Goal: Transaction & Acquisition: Purchase product/service

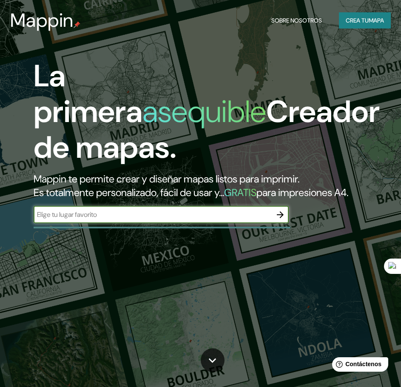
click at [77, 220] on input "text" at bounding box center [153, 215] width 238 height 10
paste input "Instituto Nacional de Investigación en Glaciares y Ecosistemas de [GEOGRAPHIC_D…"
type input "Instituto Nacional de Investigación en Glaciares y Ecosistemas de [GEOGRAPHIC_D…"
click at [281, 220] on icon "button" at bounding box center [280, 215] width 10 height 10
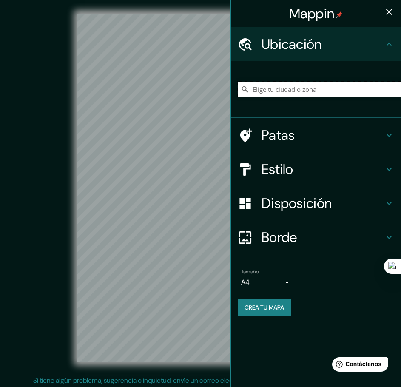
click at [269, 86] on input "Elige tu ciudad o zona" at bounding box center [319, 89] width 163 height 15
paste input "Instituto Nacional de Investigación en Glaciares y Ecosistemas de [GEOGRAPHIC_D…"
click at [386, 133] on icon at bounding box center [389, 135] width 10 height 10
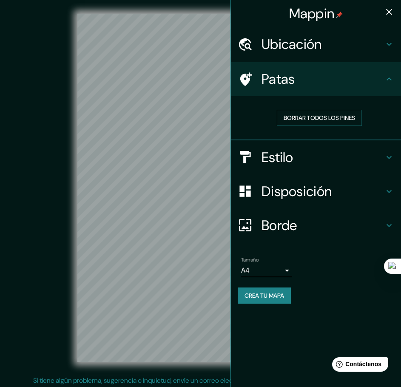
click at [380, 157] on h4 "Estilo" at bounding box center [323, 157] width 123 height 17
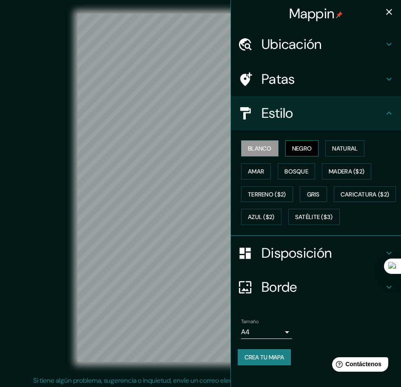
click at [292, 152] on font "Negro" at bounding box center [302, 149] width 20 height 8
click at [332, 150] on font "Natural" at bounding box center [345, 149] width 26 height 8
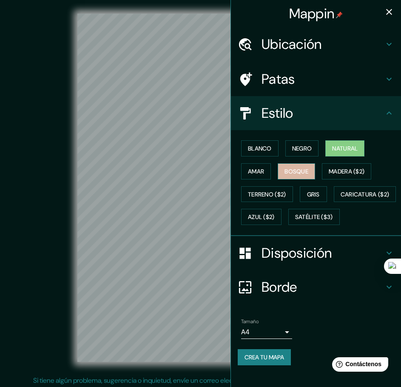
click at [291, 172] on font "Bosque" at bounding box center [297, 172] width 24 height 8
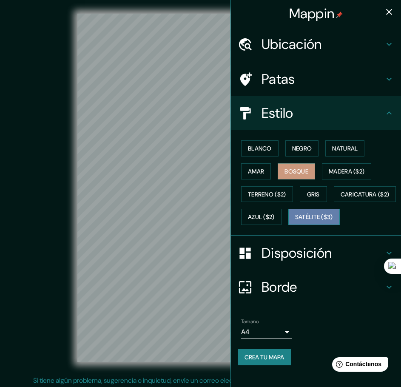
click at [295, 223] on font "Satélite ($3)" at bounding box center [314, 217] width 38 height 11
click at [334, 48] on h4 "Ubicación" at bounding box center [323, 44] width 123 height 17
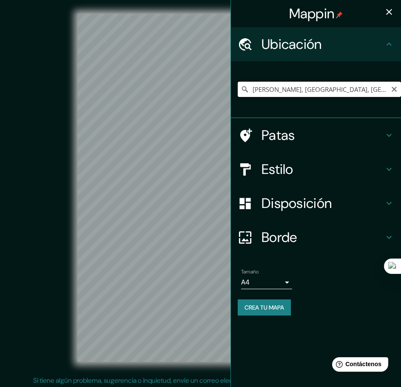
click at [283, 90] on input "[PERSON_NAME], [GEOGRAPHIC_DATA], [GEOGRAPHIC_DATA]" at bounding box center [319, 89] width 163 height 15
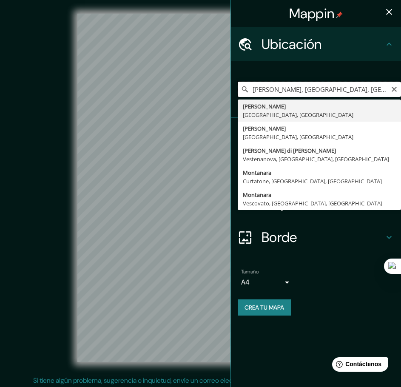
paste input "Av. Centenario 2656, Huaraz 02002"
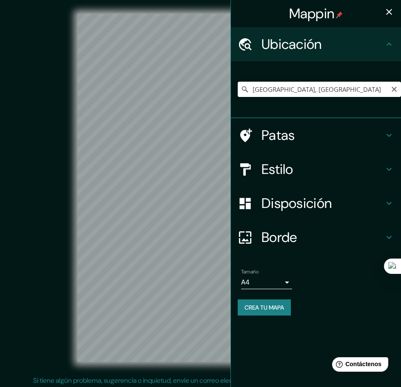
click at [285, 86] on input "[GEOGRAPHIC_DATA], [GEOGRAPHIC_DATA]" at bounding box center [319, 89] width 163 height 15
click at [206, 86] on div "Mappin Ubicación [GEOGRAPHIC_DATA], [GEOGRAPHIC_DATA] [GEOGRAPHIC_DATA] [GEOGRA…" at bounding box center [200, 194] width 401 height 389
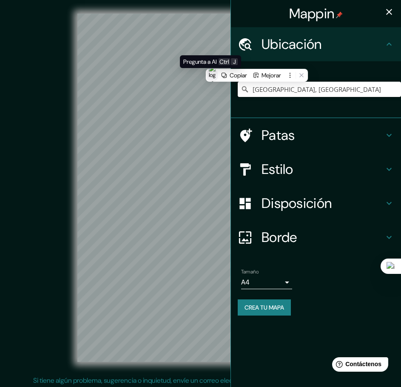
paste input "Av. Centenario 2656, Huaraz 02002"
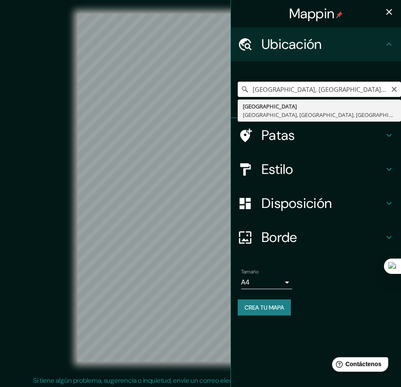
click at [273, 90] on input "[GEOGRAPHIC_DATA], [GEOGRAPHIC_DATA], [GEOGRAPHIC_DATA], [GEOGRAPHIC_DATA]" at bounding box center [319, 89] width 163 height 15
click at [253, 89] on input "[GEOGRAPHIC_DATA], [GEOGRAPHIC_DATA], [GEOGRAPHIC_DATA], [GEOGRAPHIC_DATA]" at bounding box center [319, 89] width 163 height 15
paste input "Instituto Nacional de Investigación en Glaciares y Ecosistemas de [GEOGRAPHIC_D…"
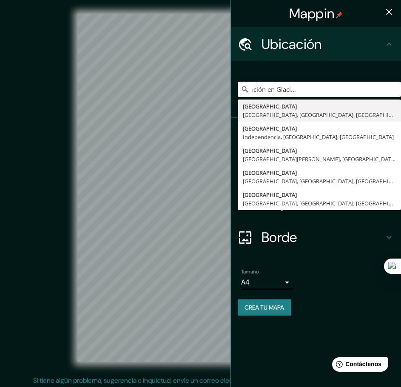
scroll to position [0, 89]
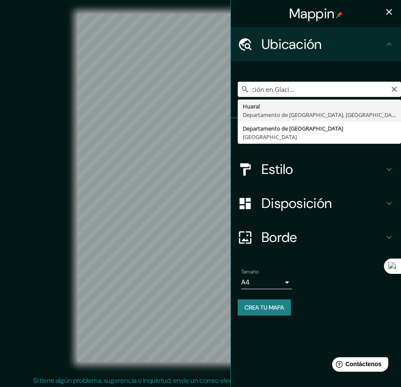
type input "[GEOGRAPHIC_DATA], [GEOGRAPHIC_DATA], [GEOGRAPHIC_DATA]"
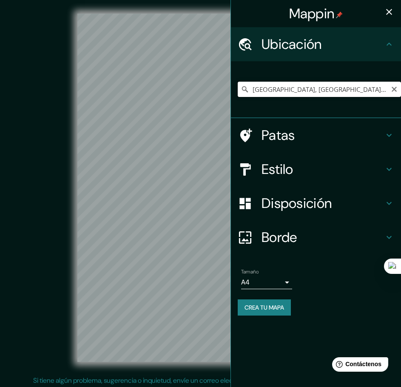
click at [362, 91] on input "[GEOGRAPHIC_DATA], [GEOGRAPHIC_DATA], [GEOGRAPHIC_DATA]" at bounding box center [319, 89] width 163 height 15
click at [306, 93] on input "[GEOGRAPHIC_DATA], [GEOGRAPHIC_DATA], [GEOGRAPHIC_DATA]" at bounding box center [319, 89] width 163 height 15
click at [395, 93] on input "[GEOGRAPHIC_DATA], [GEOGRAPHIC_DATA], [GEOGRAPHIC_DATA]" at bounding box center [319, 89] width 163 height 15
click at [394, 84] on input "[GEOGRAPHIC_DATA], [GEOGRAPHIC_DATA], [GEOGRAPHIC_DATA]" at bounding box center [319, 89] width 163 height 15
click at [395, 90] on icon "Claro" at bounding box center [394, 89] width 5 height 5
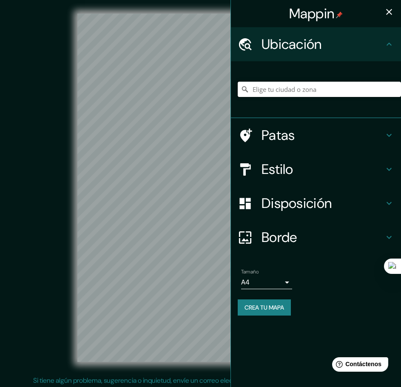
paste input "Instituto Nacional de Investigación en Glaciares y Ecosistemas de [GEOGRAPHIC_D…"
type input "[PERSON_NAME], [GEOGRAPHIC_DATA], [GEOGRAPHIC_DATA]"
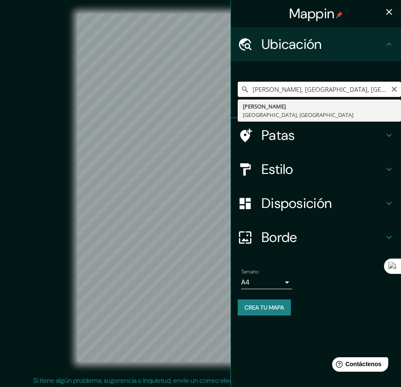
click at [294, 86] on input "[PERSON_NAME], [GEOGRAPHIC_DATA], [GEOGRAPHIC_DATA]" at bounding box center [319, 89] width 163 height 15
click at [392, 89] on icon "Claro" at bounding box center [394, 89] width 7 height 7
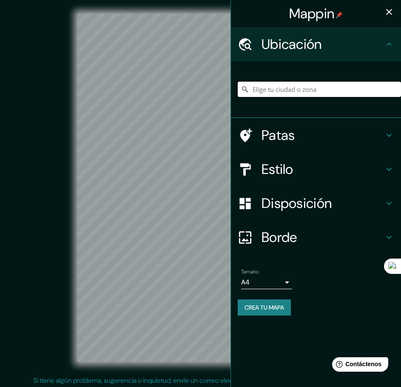
paste input "Jr. [PERSON_NAME][STREET_ADDRESS]"
type input "[PERSON_NAME][STREET_ADDRESS]"
click at [304, 169] on h4 "Estilo" at bounding box center [323, 169] width 123 height 17
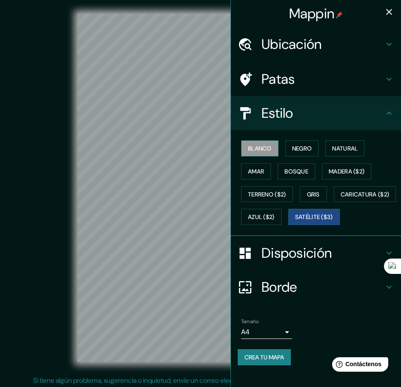
click at [262, 148] on font "Blanco" at bounding box center [260, 149] width 24 height 8
click at [292, 145] on font "Negro" at bounding box center [302, 149] width 20 height 8
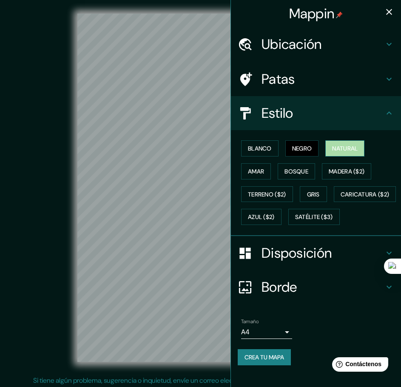
click at [349, 145] on font "Natural" at bounding box center [345, 149] width 26 height 8
click at [299, 149] on font "Negro" at bounding box center [302, 149] width 20 height 8
click at [275, 215] on font "Azul ($2)" at bounding box center [261, 218] width 27 height 8
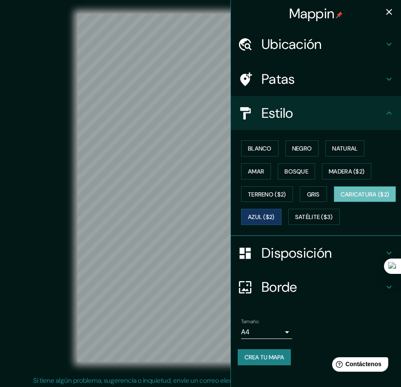
click at [334, 203] on button "Caricatura ($2)" at bounding box center [365, 194] width 63 height 16
click at [313, 194] on font "Gris" at bounding box center [313, 195] width 13 height 8
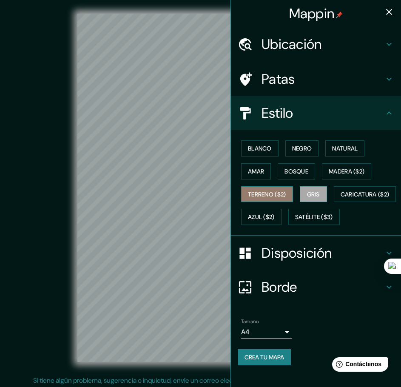
click at [263, 195] on font "Terreno ($2)" at bounding box center [267, 195] width 38 height 8
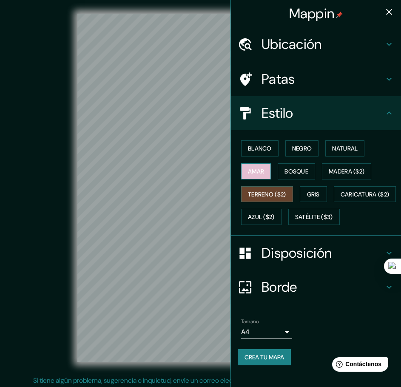
click at [257, 172] on font "Amar" at bounding box center [256, 172] width 16 height 8
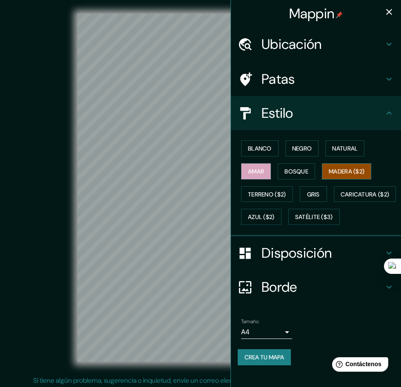
click at [347, 170] on font "Madera ($2)" at bounding box center [347, 172] width 36 height 8
click at [291, 172] on font "Bosque" at bounding box center [297, 172] width 24 height 8
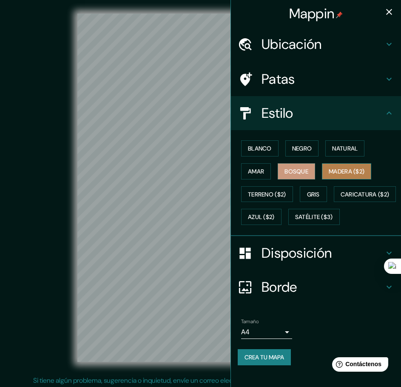
click at [336, 169] on font "Madera ($2)" at bounding box center [347, 172] width 36 height 8
